Goal: Check status: Check status

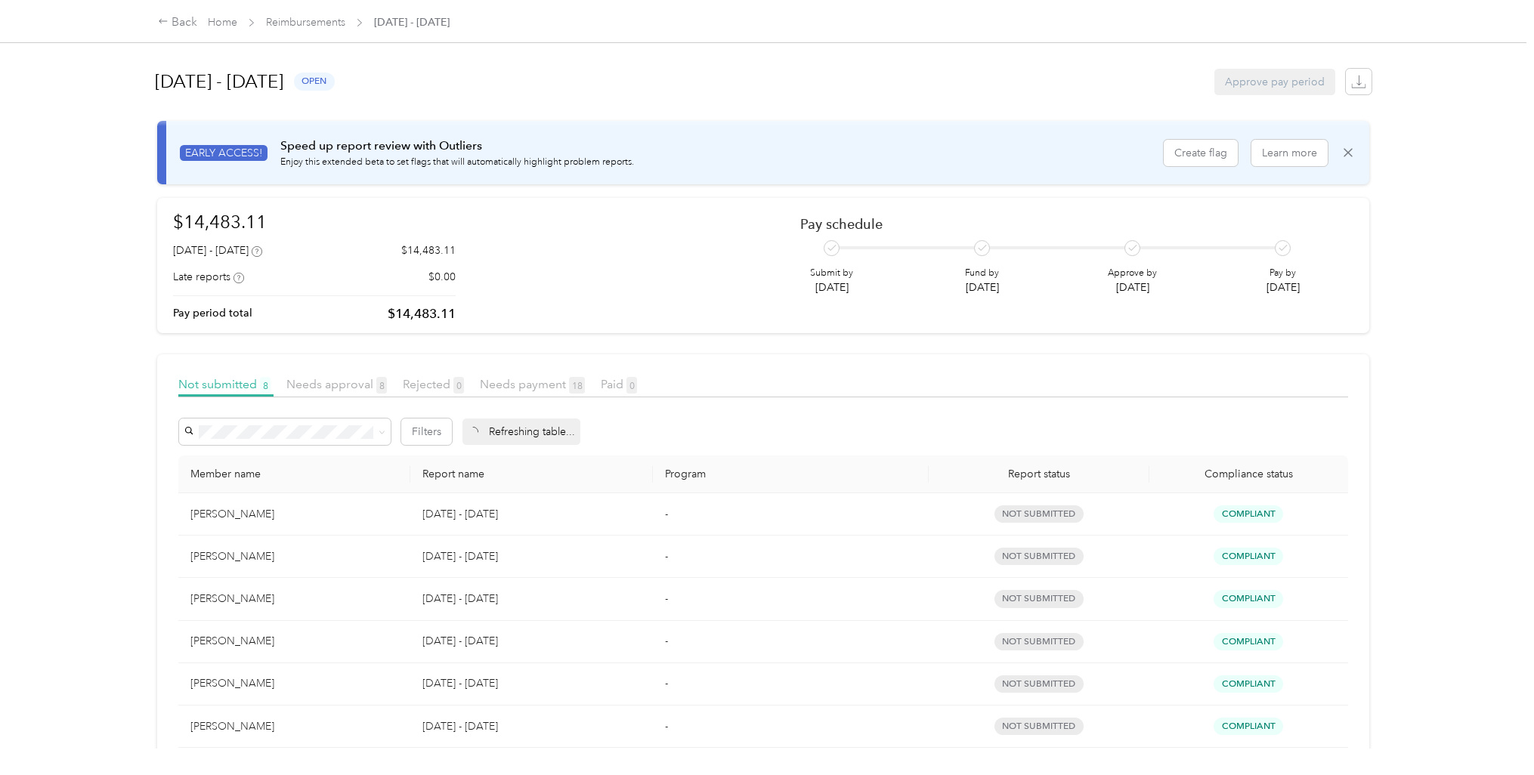
scroll to position [165, 0]
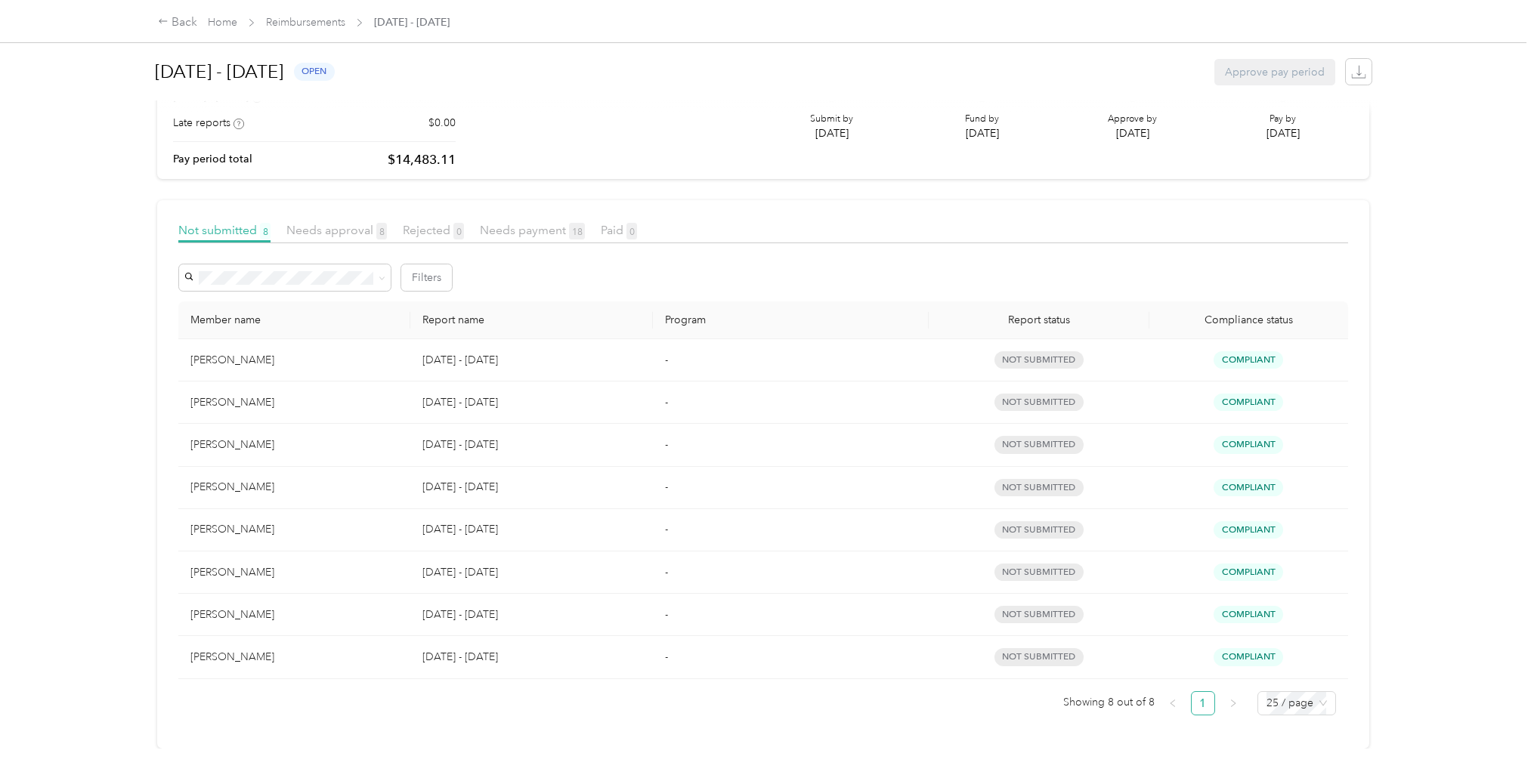
click at [327, 223] on span "Needs approval 8" at bounding box center [336, 230] width 100 height 14
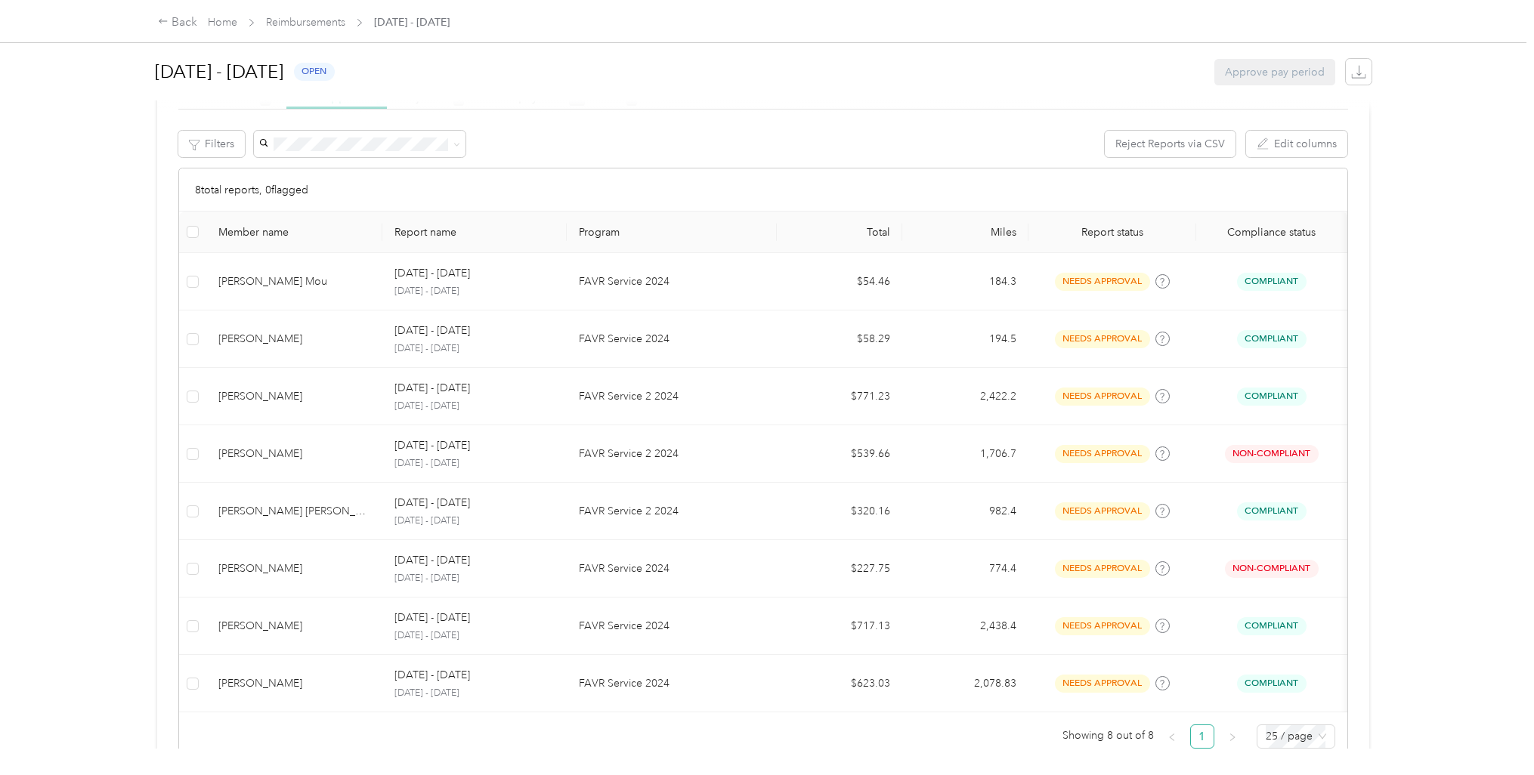
scroll to position [42, 0]
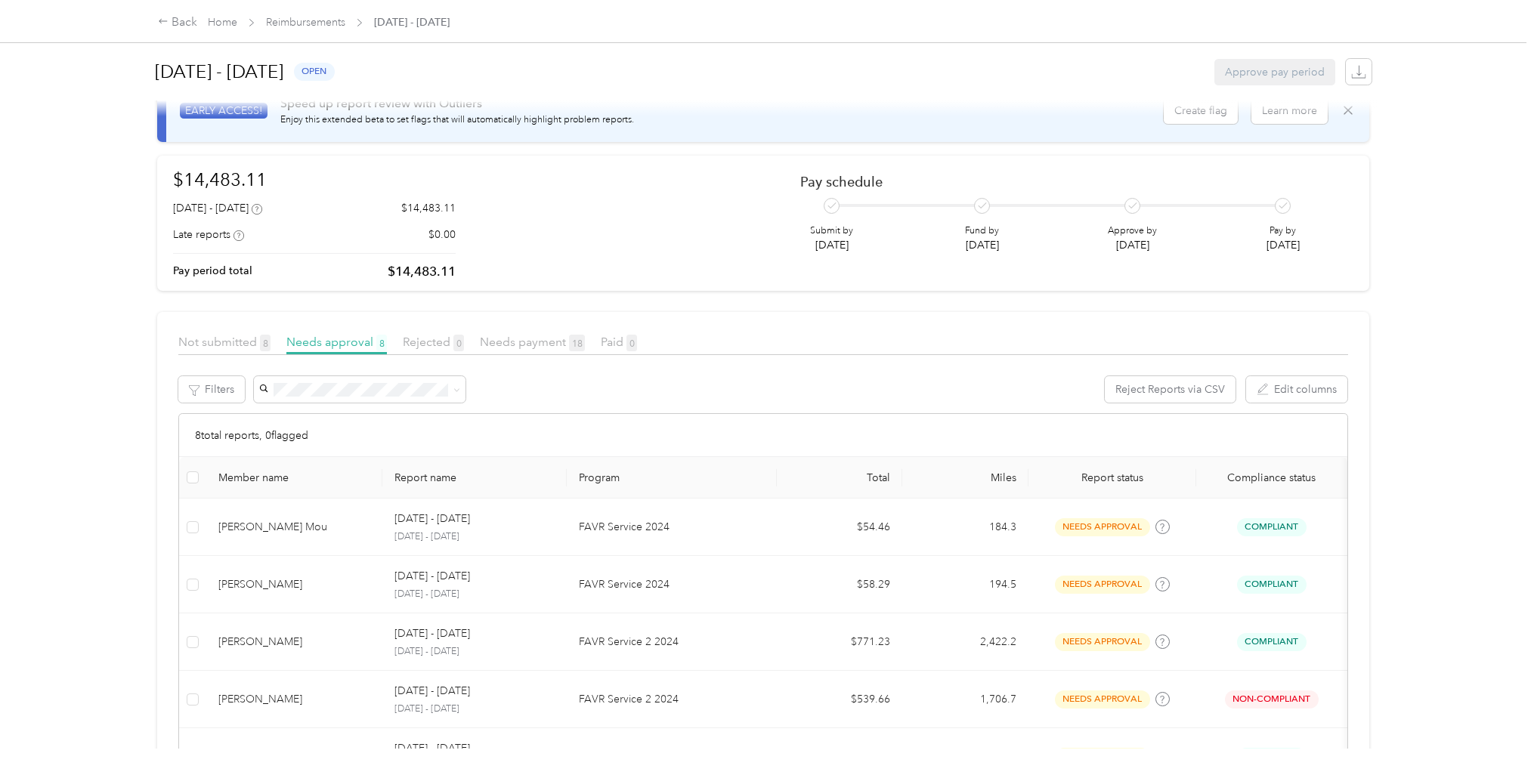
click at [217, 335] on span "Not submitted 8" at bounding box center [224, 342] width 92 height 14
